Goal: Book appointment/travel/reservation

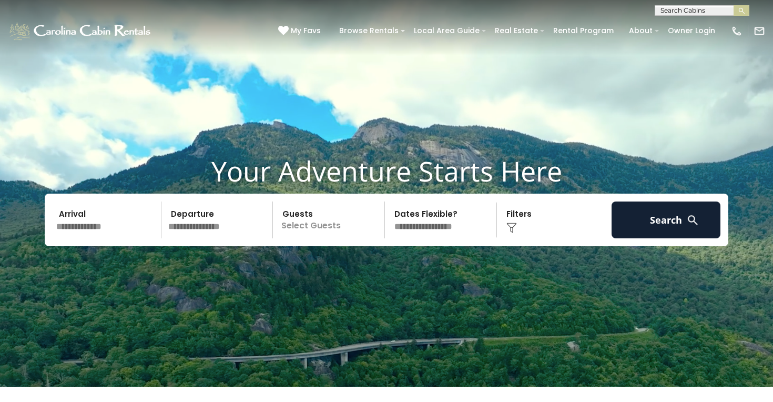
click at [68, 231] on input "text" at bounding box center [107, 219] width 109 height 37
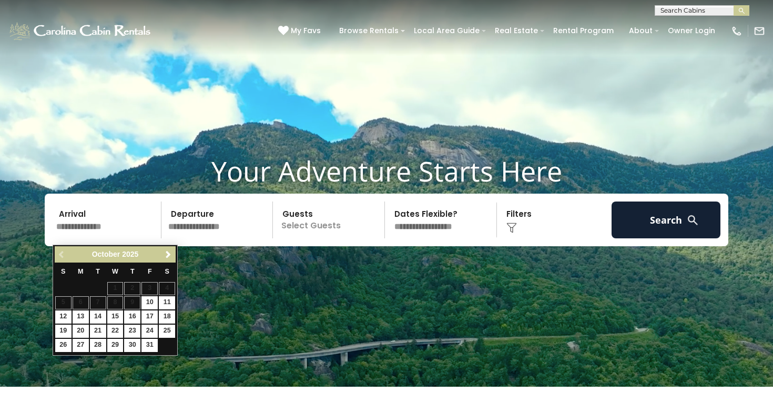
click at [136, 327] on link "23" at bounding box center [132, 330] width 16 height 13
type input "********"
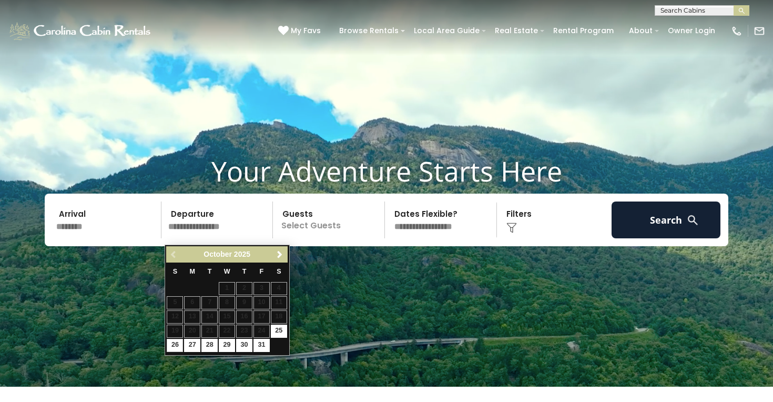
click at [172, 345] on link "26" at bounding box center [175, 345] width 16 height 13
type input "********"
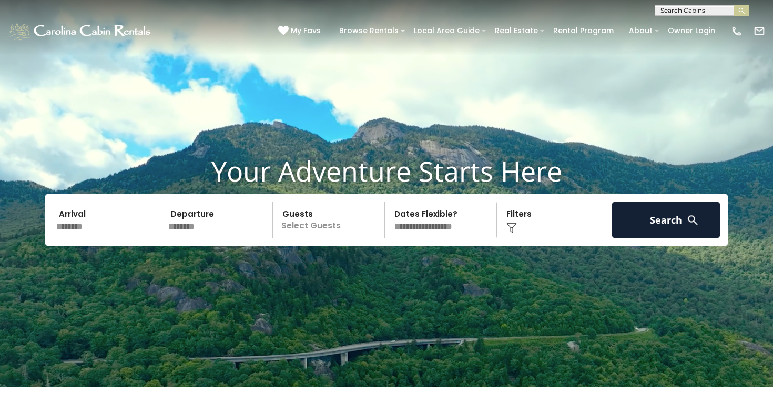
click at [340, 231] on p "Select Guests" at bounding box center [330, 219] width 108 height 37
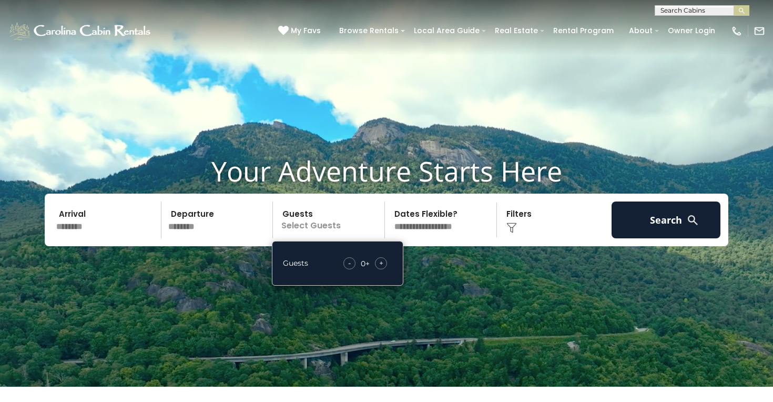
click at [384, 269] on div "+" at bounding box center [381, 263] width 12 height 12
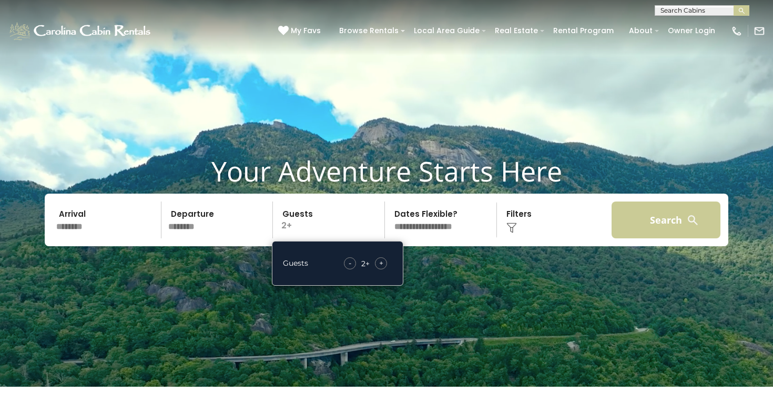
click at [664, 228] on button "Search" at bounding box center [666, 219] width 109 height 37
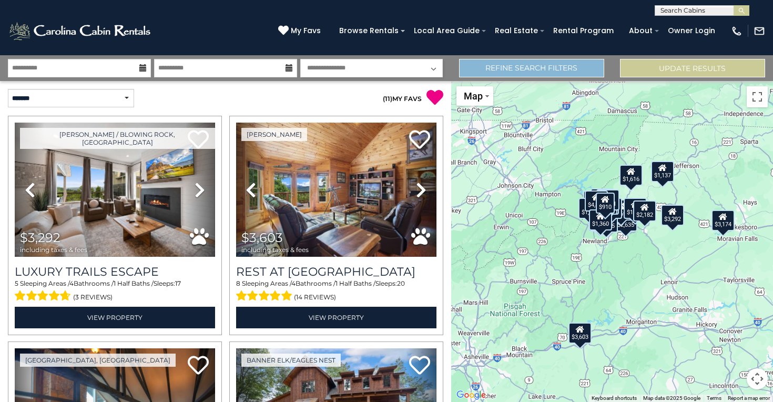
click at [559, 66] on link "Refine Search Filters" at bounding box center [531, 68] width 145 height 18
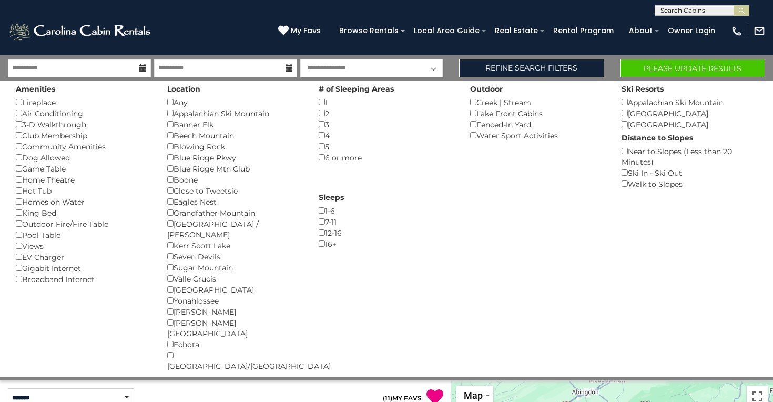
click at [643, 64] on button "Please Update Results" at bounding box center [692, 68] width 145 height 18
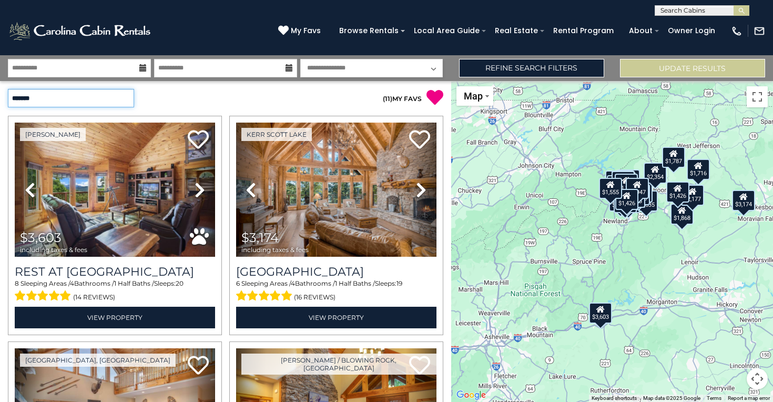
select select "*********"
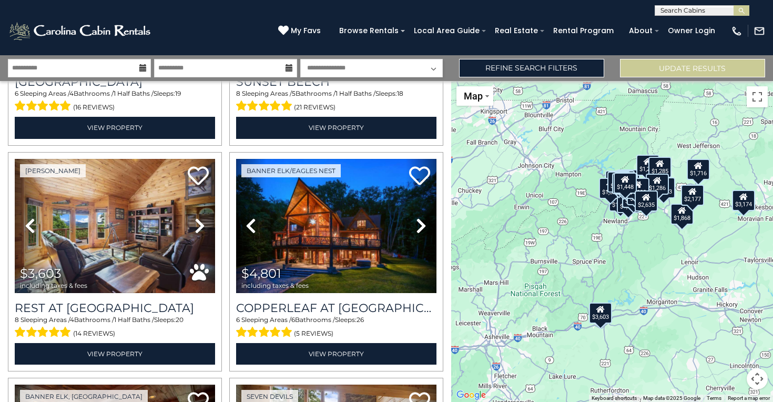
scroll to position [870, 0]
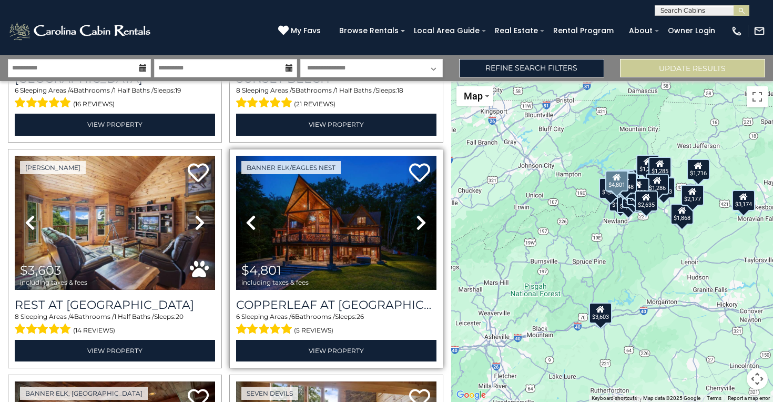
click at [418, 215] on icon at bounding box center [421, 222] width 11 height 17
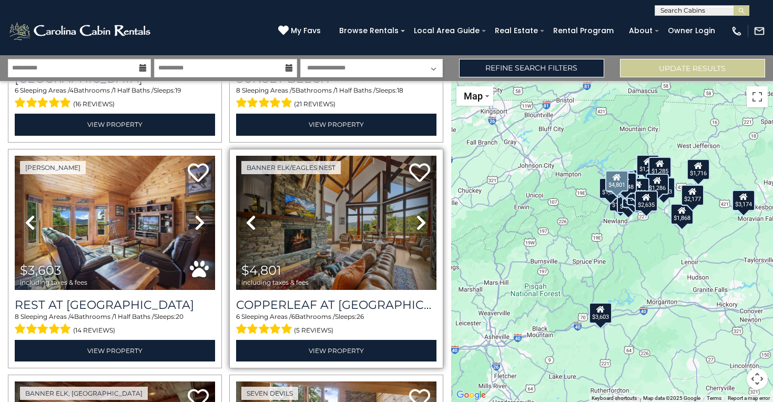
click at [418, 215] on icon at bounding box center [421, 222] width 11 height 17
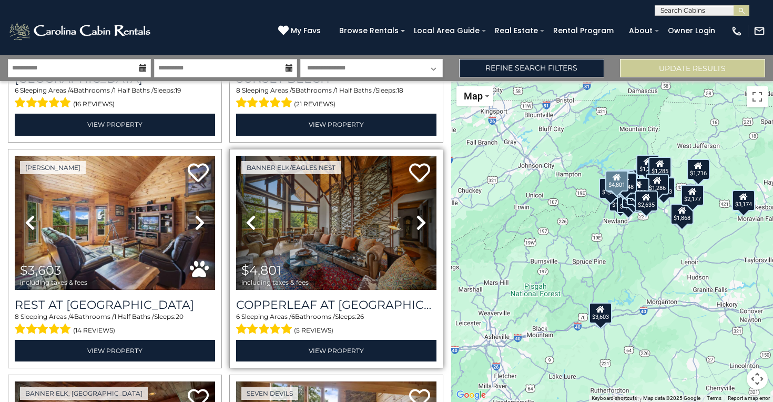
click at [418, 215] on icon at bounding box center [421, 222] width 11 height 17
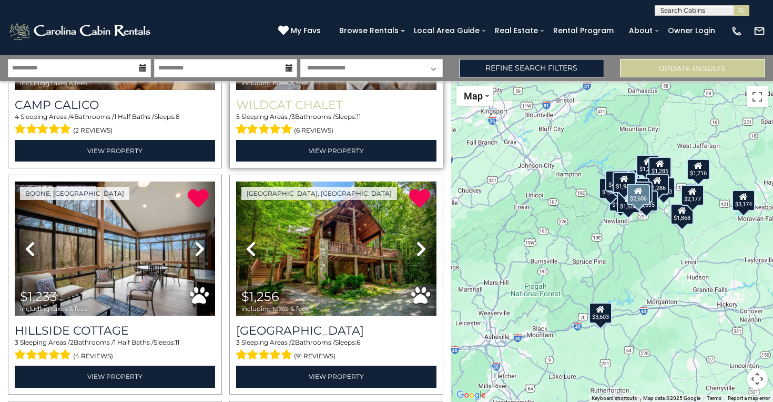
scroll to position [2445, 0]
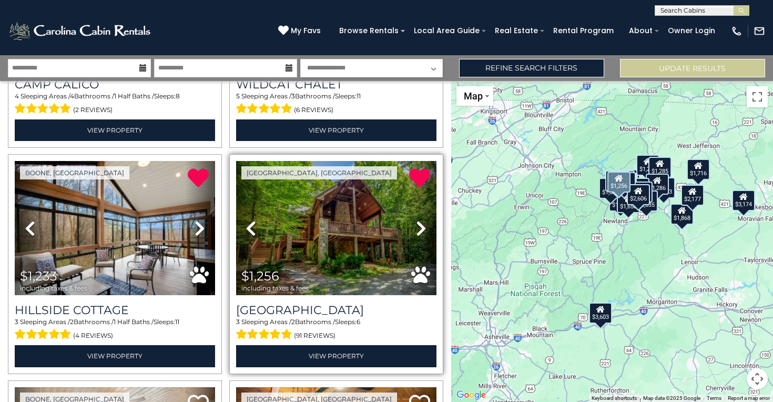
click at [416, 220] on icon at bounding box center [421, 228] width 11 height 17
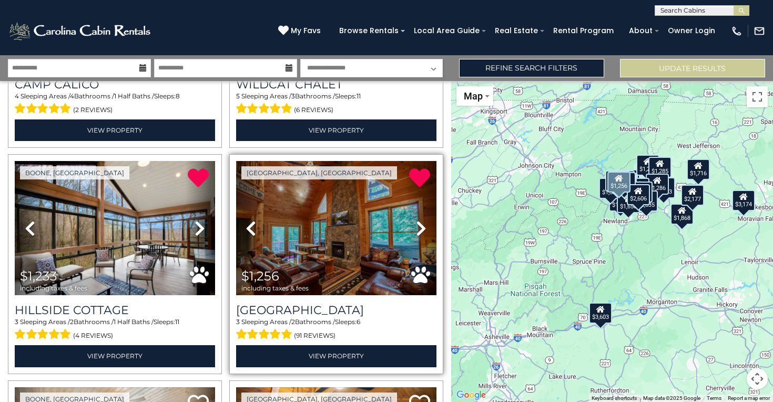
click at [416, 220] on icon at bounding box center [421, 228] width 11 height 17
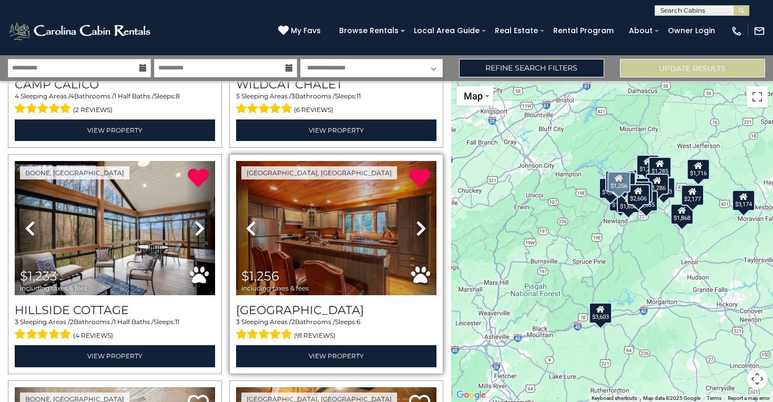
click at [416, 220] on icon at bounding box center [421, 228] width 11 height 17
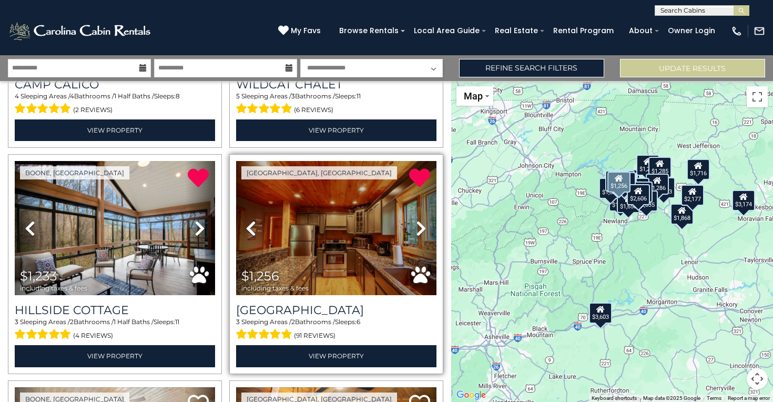
click at [416, 220] on icon at bounding box center [421, 228] width 11 height 17
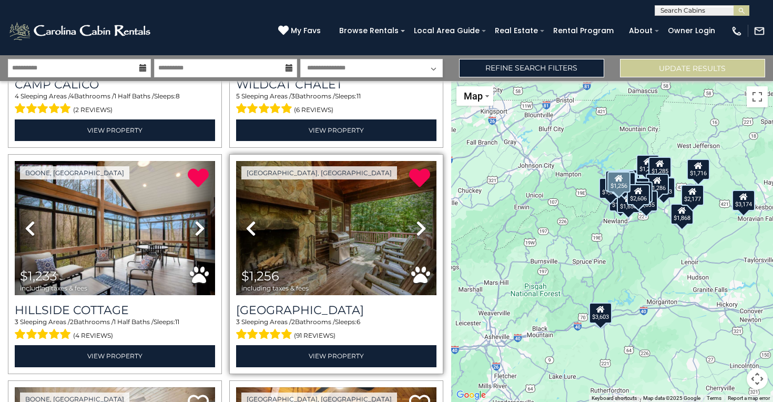
click at [416, 220] on icon at bounding box center [421, 228] width 11 height 17
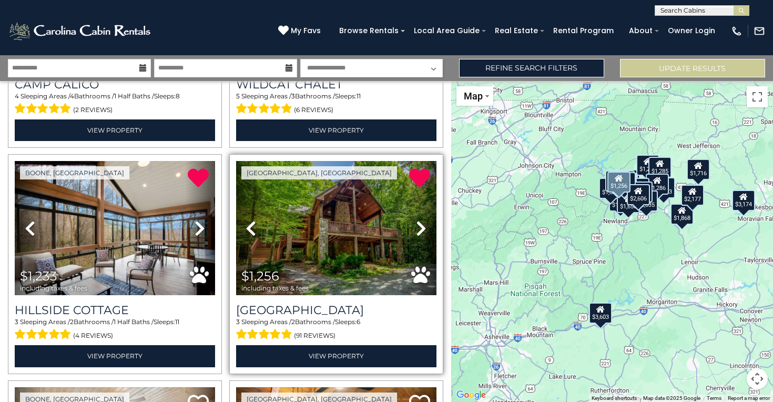
click at [416, 220] on icon at bounding box center [421, 228] width 11 height 17
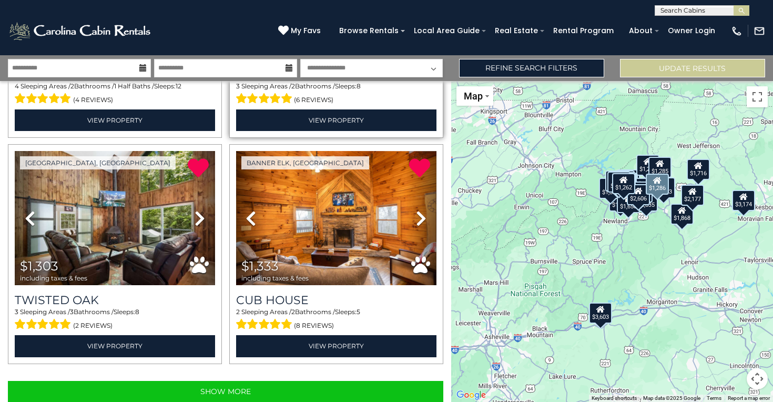
scroll to position [3132, 0]
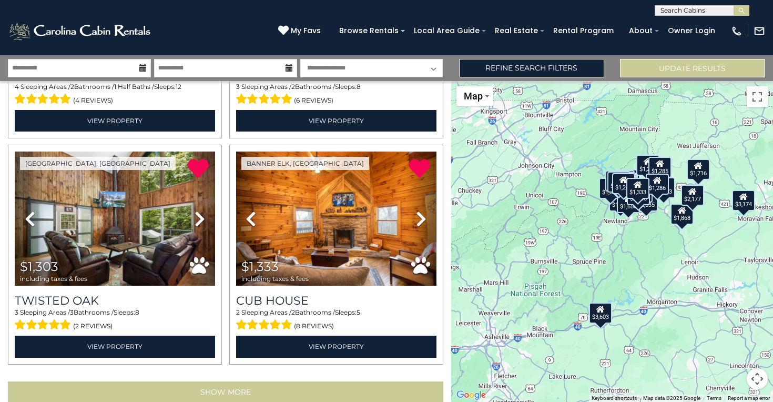
click at [257, 381] on button "Show More" at bounding box center [225, 391] width 435 height 21
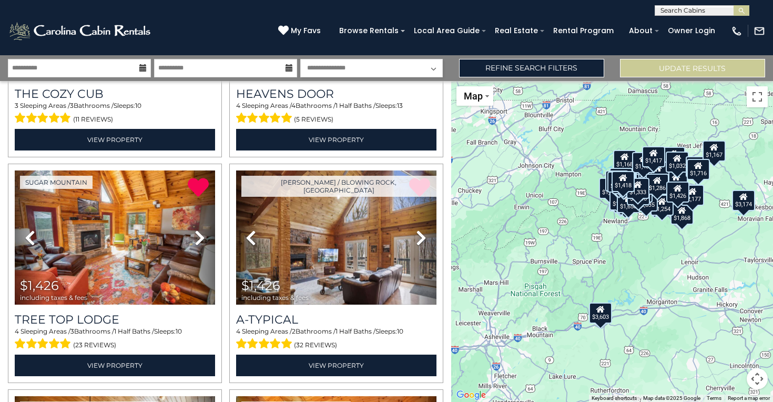
scroll to position [3566, 0]
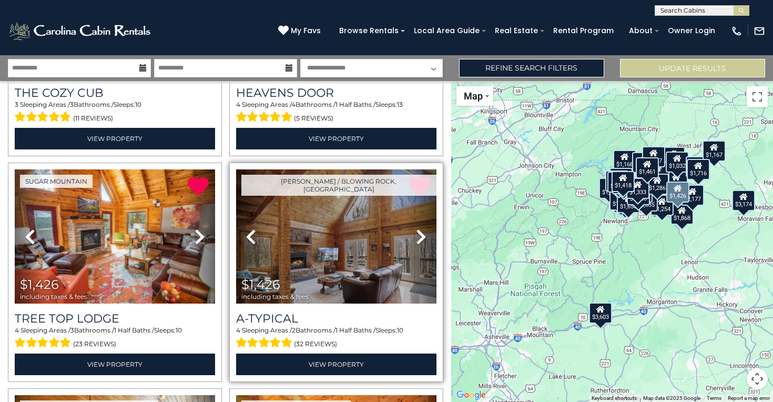
click at [420, 228] on icon at bounding box center [421, 236] width 11 height 17
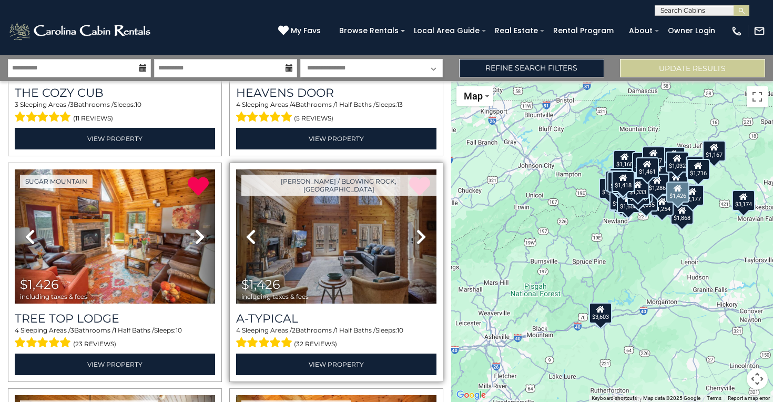
click at [420, 228] on icon at bounding box center [421, 236] width 11 height 17
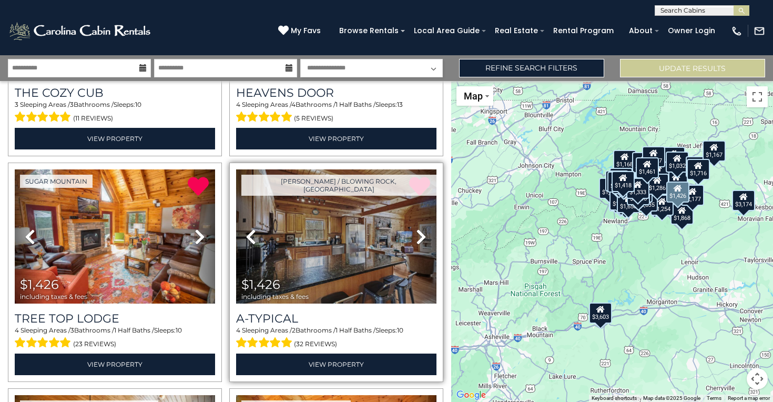
click at [420, 228] on icon at bounding box center [421, 236] width 11 height 17
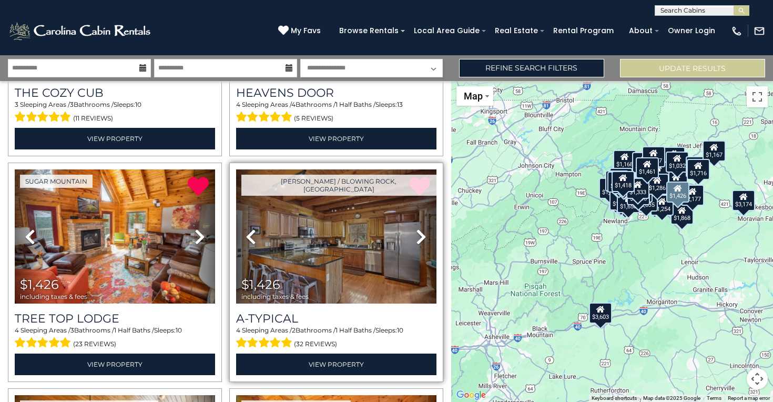
click at [420, 228] on icon at bounding box center [421, 236] width 11 height 17
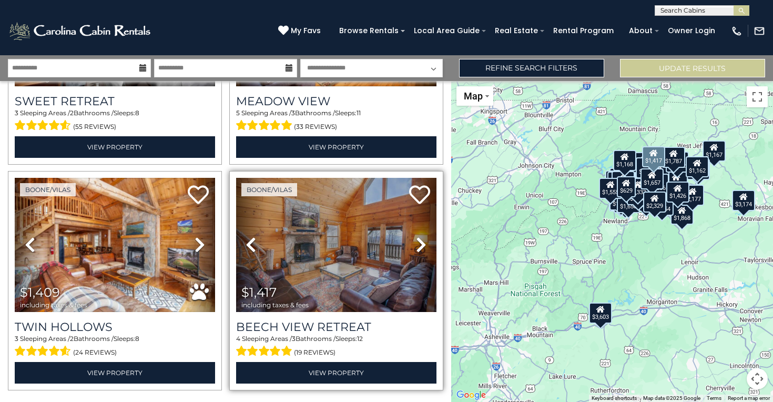
scroll to position [6493, 0]
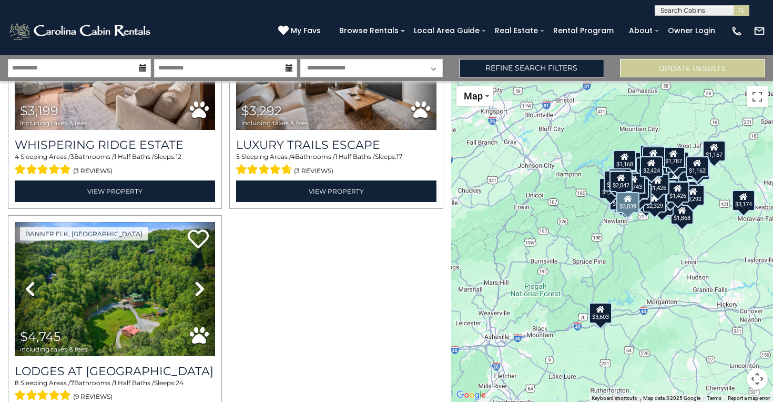
scroll to position [9384, 0]
